Goal: Task Accomplishment & Management: Use online tool/utility

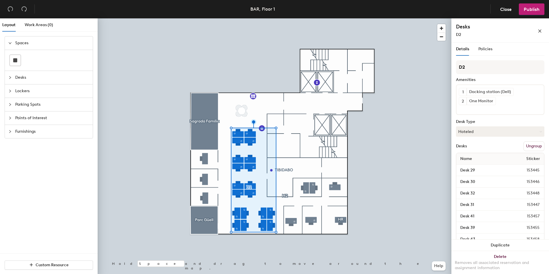
click at [33, 139] on div "Spaces Desks Lockers Parking Spots Points of Interest Furnishings" at bounding box center [49, 87] width 98 height 111
click at [33, 132] on span "Furnishings" at bounding box center [52, 131] width 74 height 13
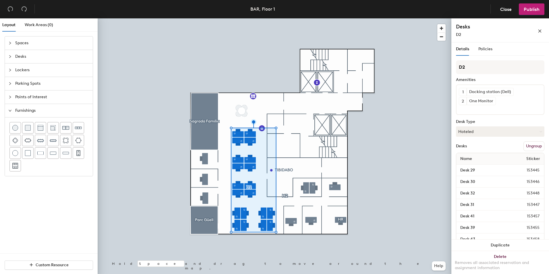
click at [36, 99] on span "Points of Interest" at bounding box center [52, 97] width 74 height 13
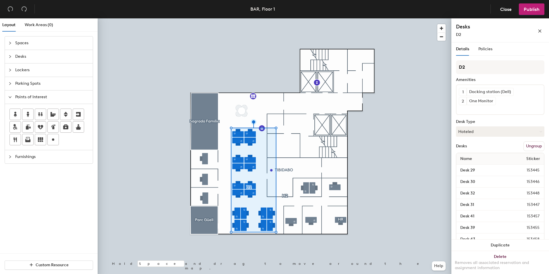
click at [39, 86] on span "Parking Spots" at bounding box center [52, 83] width 74 height 13
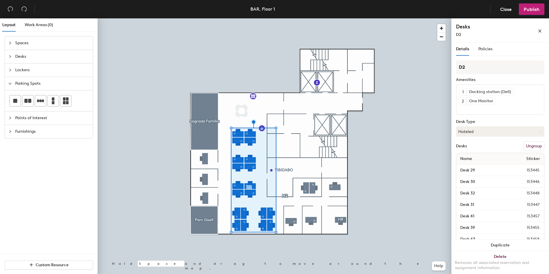
click at [39, 70] on span "Lockers" at bounding box center [52, 69] width 74 height 13
click at [34, 61] on span "Desks" at bounding box center [52, 56] width 74 height 13
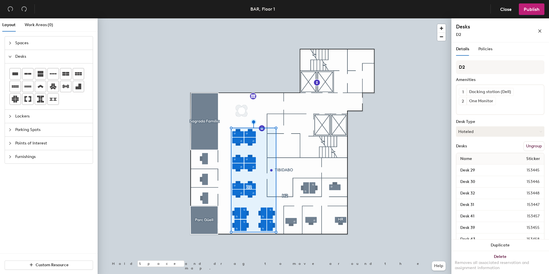
click at [29, 45] on span "Spaces" at bounding box center [52, 42] width 74 height 13
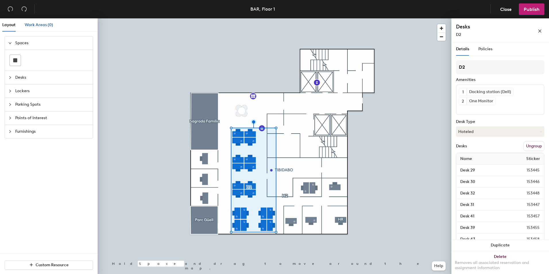
click at [32, 27] on span "Work Areas (0)" at bounding box center [39, 24] width 28 height 5
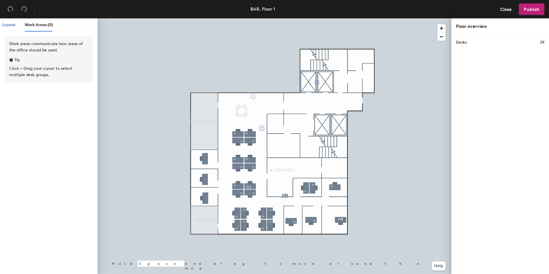
click at [14, 27] on span "Layout" at bounding box center [8, 24] width 13 height 5
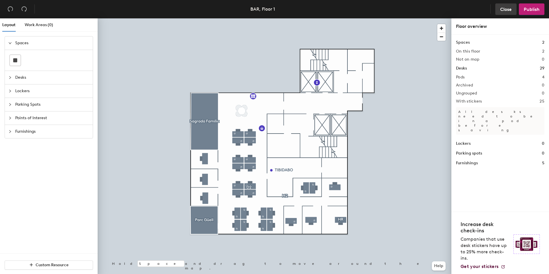
click at [506, 9] on span "Close" at bounding box center [505, 9] width 11 height 5
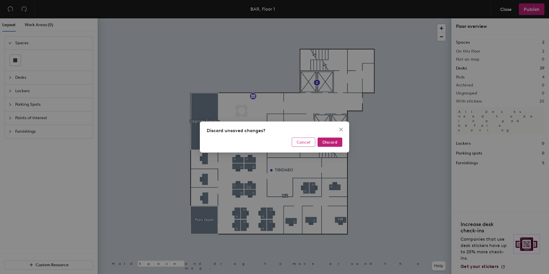
click at [308, 142] on span "Cancel" at bounding box center [304, 142] width 14 height 5
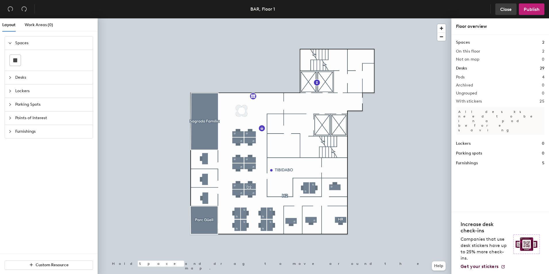
click at [500, 12] on span "Close" at bounding box center [505, 9] width 11 height 5
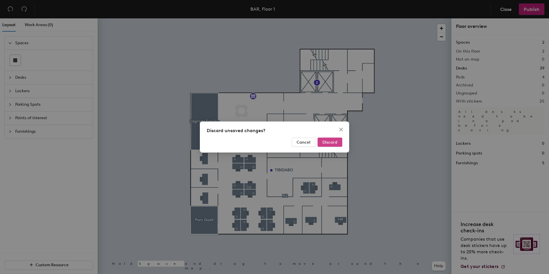
click at [325, 144] on span "Discard" at bounding box center [330, 142] width 15 height 5
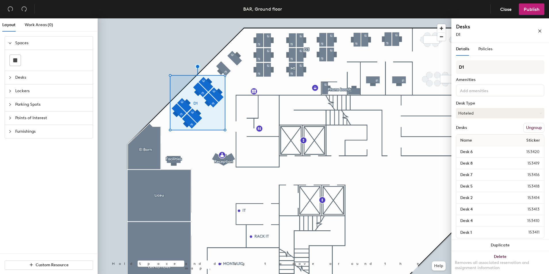
click at [493, 94] on div at bounding box center [500, 90] width 88 height 12
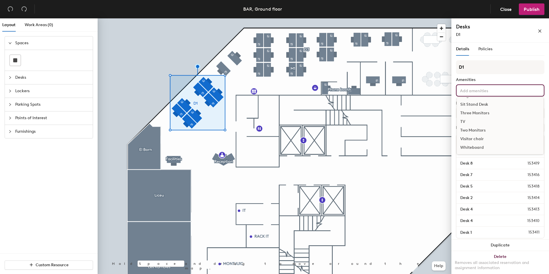
scroll to position [7, 0]
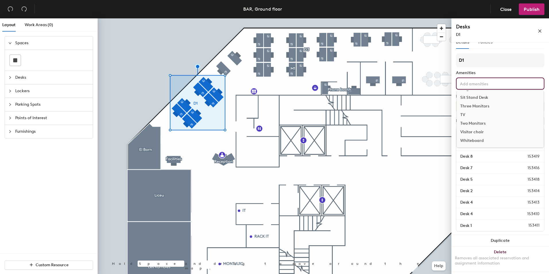
click at [482, 84] on input at bounding box center [485, 83] width 52 height 7
click at [481, 86] on input at bounding box center [485, 83] width 52 height 7
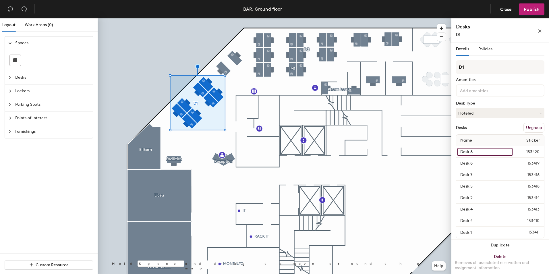
click at [479, 149] on input "Desk 6" at bounding box center [485, 152] width 55 height 8
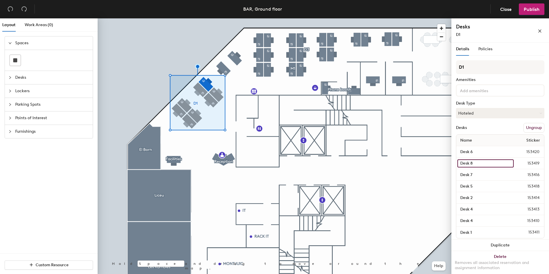
click at [478, 161] on input "Desk 8" at bounding box center [486, 163] width 56 height 8
click at [479, 172] on input "Desk 7" at bounding box center [486, 175] width 56 height 8
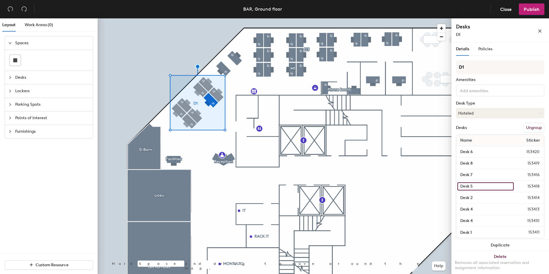
click at [482, 185] on input "Desk 5" at bounding box center [486, 186] width 56 height 8
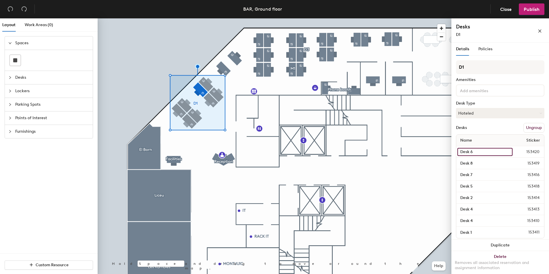
click at [476, 149] on input "Desk 6" at bounding box center [485, 152] width 55 height 8
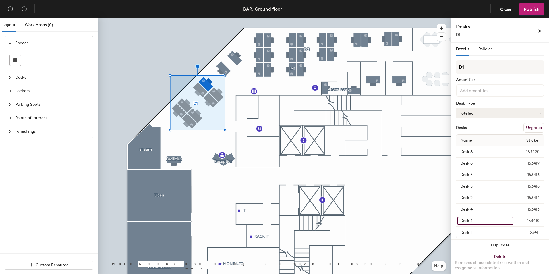
click at [474, 222] on input "Desk 4" at bounding box center [486, 221] width 56 height 8
click at [470, 211] on input "Desk 4" at bounding box center [486, 209] width 56 height 8
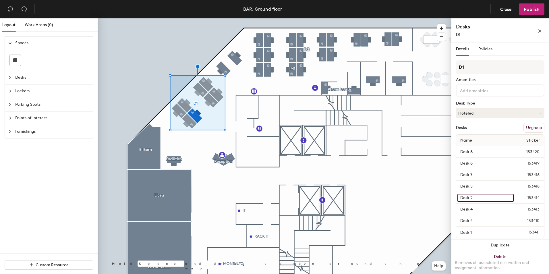
click at [471, 200] on input "Desk 2" at bounding box center [486, 198] width 56 height 8
click at [499, 217] on input "Desk 4" at bounding box center [486, 221] width 56 height 8
click at [531, 223] on span "153410" at bounding box center [529, 221] width 30 height 6
click at [497, 222] on input "Desk 4" at bounding box center [486, 221] width 56 height 8
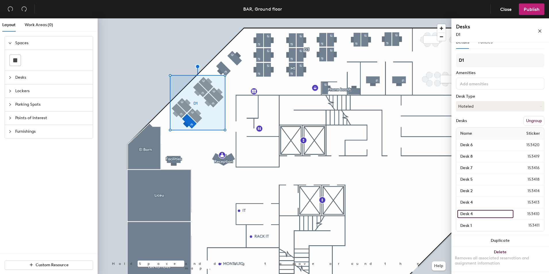
scroll to position [0, 0]
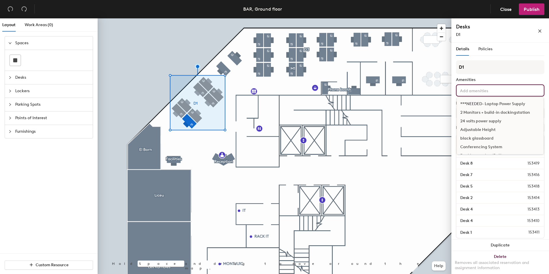
click at [478, 93] on input at bounding box center [485, 90] width 52 height 7
click at [23, 77] on span "Desks" at bounding box center [52, 77] width 74 height 13
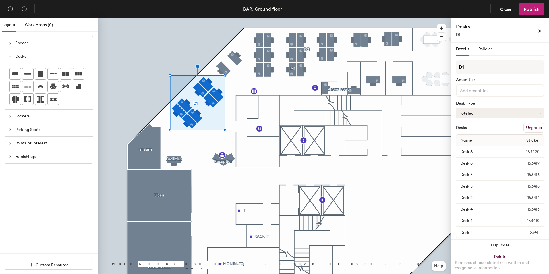
click at [32, 40] on span "Spaces" at bounding box center [52, 42] width 74 height 13
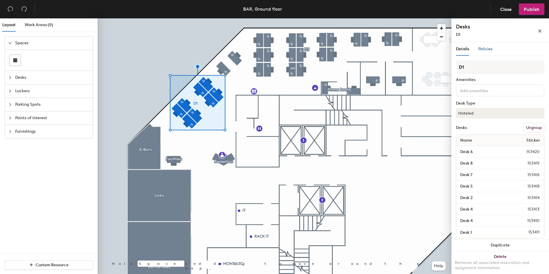
click at [483, 47] on span "Policies" at bounding box center [486, 49] width 14 height 5
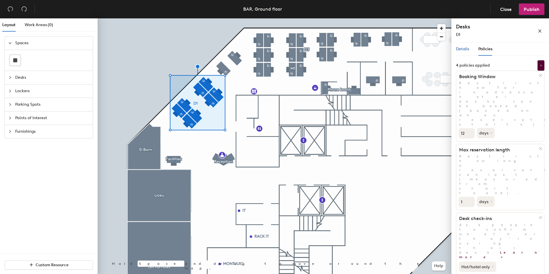
click at [467, 51] on span "Details" at bounding box center [462, 49] width 13 height 5
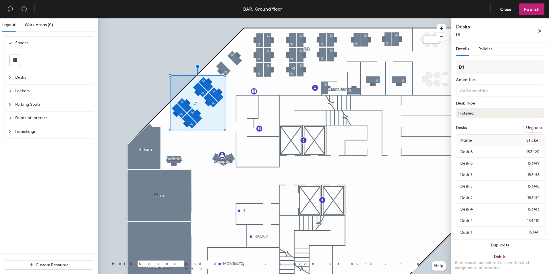
click at [22, 76] on span "Desks" at bounding box center [52, 77] width 74 height 13
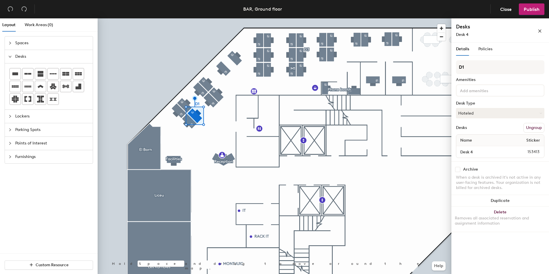
click at [185, 18] on div at bounding box center [275, 18] width 354 height 0
click at [182, 18] on div at bounding box center [275, 18] width 354 height 0
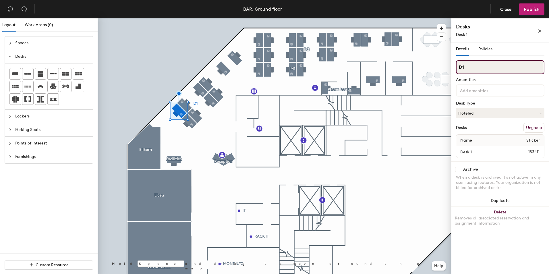
click at [475, 68] on input "D1" at bounding box center [500, 67] width 88 height 14
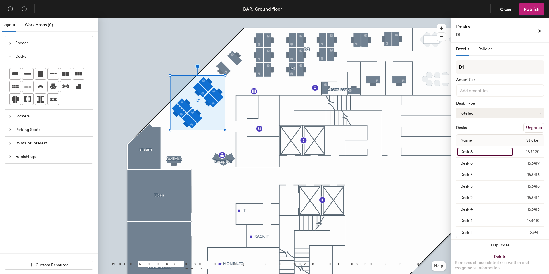
click at [502, 152] on input "Desk 6" at bounding box center [485, 152] width 55 height 8
click at [490, 152] on input "Desk 6" at bounding box center [485, 152] width 55 height 8
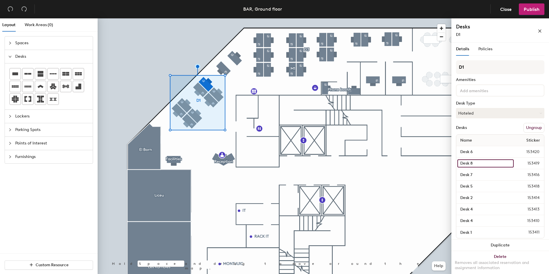
click at [491, 160] on input "Desk 8" at bounding box center [486, 163] width 56 height 8
click at [489, 155] on input "Desk 6" at bounding box center [485, 152] width 55 height 8
click at [489, 171] on input "Desk 7" at bounding box center [486, 175] width 56 height 8
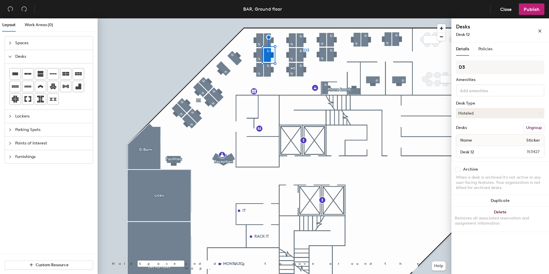
click at [469, 87] on input at bounding box center [485, 90] width 52 height 7
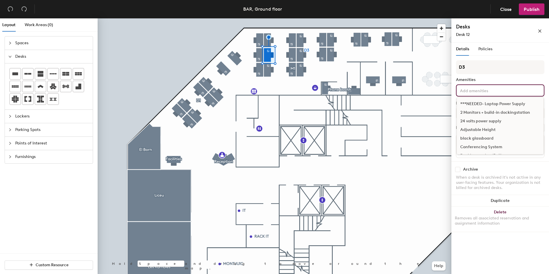
click at [469, 87] on input at bounding box center [485, 90] width 52 height 7
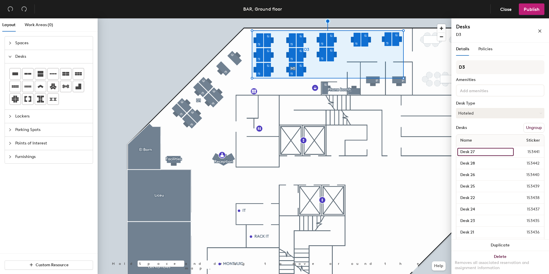
click at [480, 153] on input "Desk 27" at bounding box center [486, 152] width 56 height 8
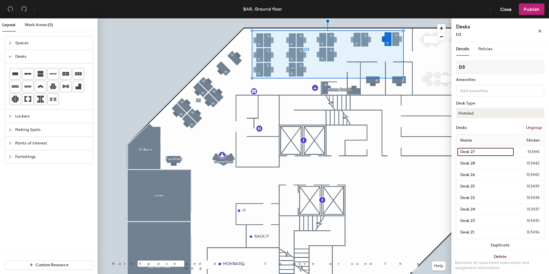
click at [484, 154] on input "Desk 27" at bounding box center [486, 152] width 56 height 8
click at [486, 161] on input "Desk 28" at bounding box center [485, 163] width 55 height 8
click at [474, 114] on button "Hoteled" at bounding box center [500, 113] width 88 height 10
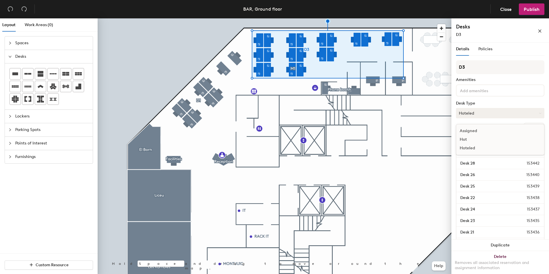
click at [474, 114] on button "Hoteled" at bounding box center [500, 113] width 88 height 10
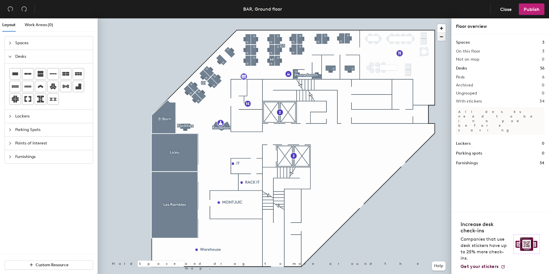
click at [442, 38] on span "button" at bounding box center [442, 37] width 8 height 8
click at [256, 10] on div "BAR, Ground floor" at bounding box center [262, 8] width 39 height 7
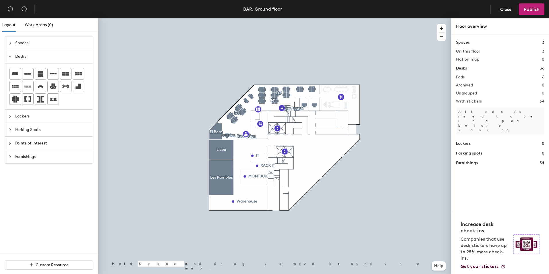
click at [244, 8] on div "BAR, Ground floor" at bounding box center [262, 8] width 39 height 7
click at [288, 13] on header "BAR, Ground floor Close Publish" at bounding box center [274, 9] width 549 height 18
click at [443, 26] on span "button" at bounding box center [442, 28] width 8 height 8
click at [498, 9] on button "Close" at bounding box center [506, 8] width 21 height 11
